Goal: Navigation & Orientation: Find specific page/section

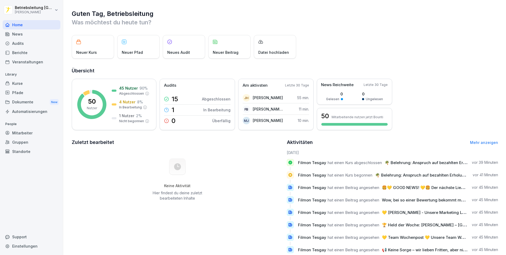
click at [31, 87] on div "Kurse" at bounding box center [32, 83] width 58 height 9
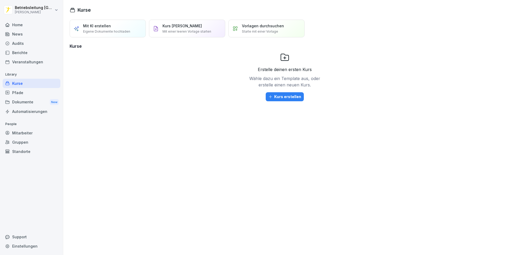
click at [30, 132] on div "Mitarbeiter" at bounding box center [32, 132] width 58 height 9
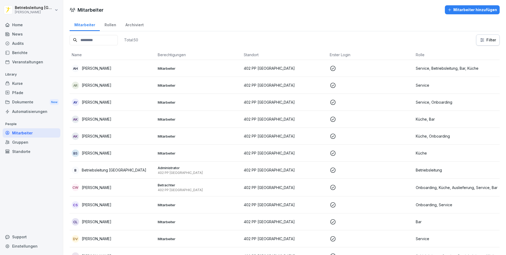
click at [34, 80] on div "Kurse" at bounding box center [32, 83] width 58 height 9
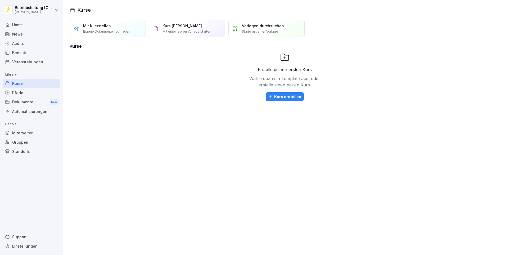
click at [9, 25] on icon at bounding box center [8, 24] width 4 height 3
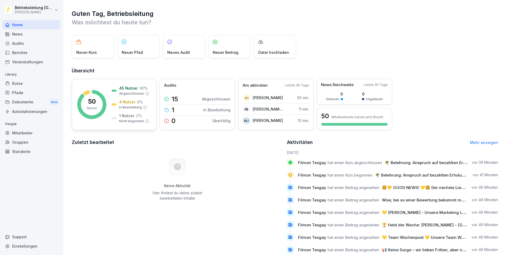
click at [98, 103] on rect at bounding box center [91, 104] width 29 height 29
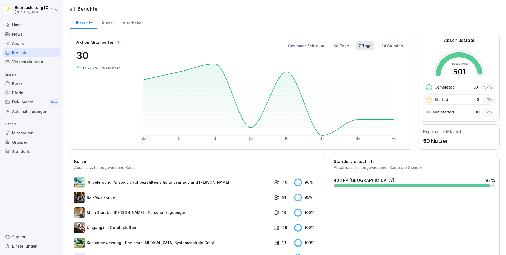
click at [112, 23] on div "Kurse" at bounding box center [107, 23] width 20 height 14
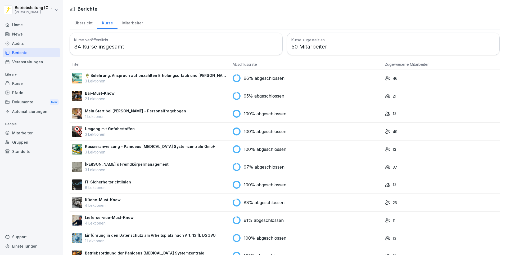
click at [131, 19] on div "Mitarbeiter" at bounding box center [133, 23] width 30 height 14
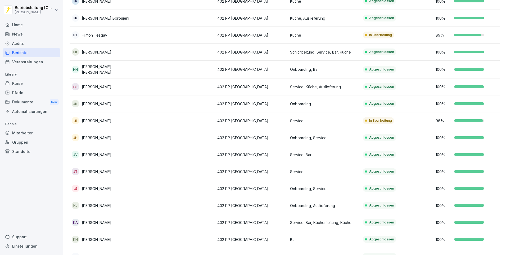
scroll to position [245, 0]
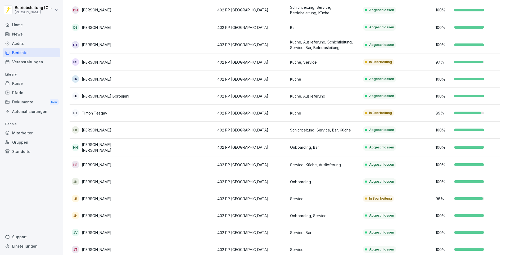
click at [93, 134] on td "FK [PERSON_NAME]" at bounding box center [106, 130] width 73 height 17
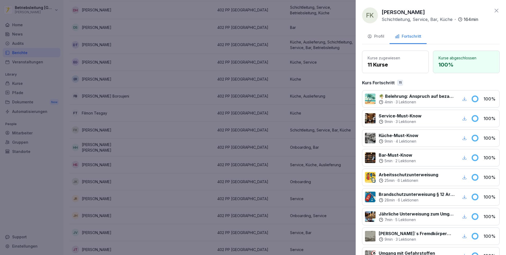
click at [373, 34] on div "Profil" at bounding box center [375, 36] width 17 height 6
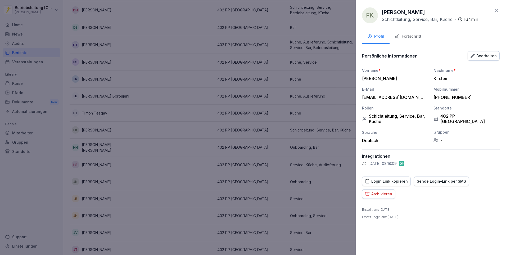
click at [398, 35] on icon "button" at bounding box center [397, 37] width 4 height 4
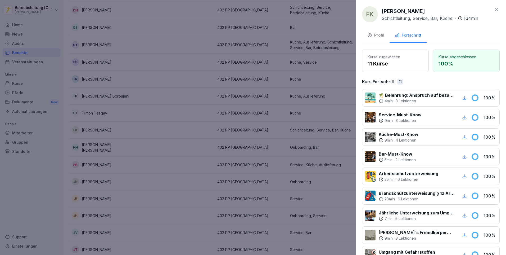
scroll to position [0, 0]
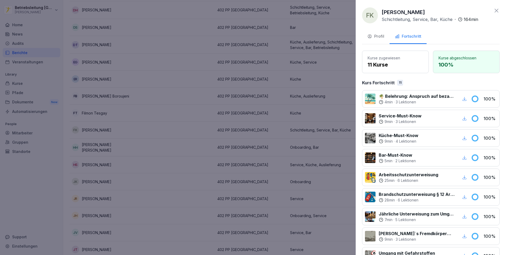
click at [157, 129] on div at bounding box center [253, 127] width 506 height 255
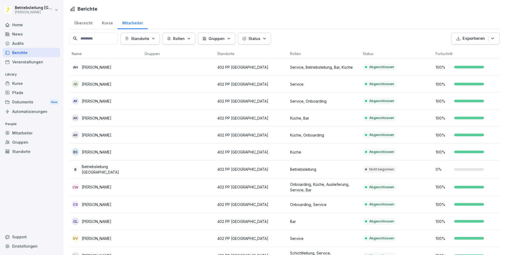
click at [78, 24] on div "Übersicht" at bounding box center [84, 23] width 28 height 14
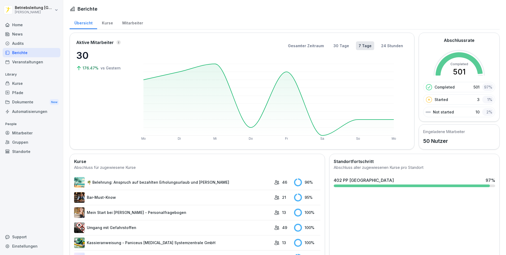
click at [111, 24] on div "Kurse" at bounding box center [107, 23] width 20 height 14
